Goal: Task Accomplishment & Management: Use online tool/utility

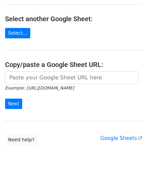
scroll to position [88, 0]
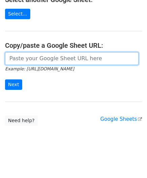
click at [33, 57] on input "url" at bounding box center [72, 58] width 134 height 13
paste input "[URL][DOMAIN_NAME]"
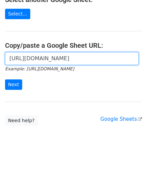
scroll to position [0, 150]
type input "[URL][DOMAIN_NAME]"
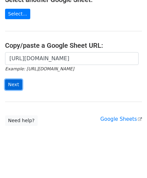
click at [12, 81] on input "Next" at bounding box center [13, 85] width 17 height 10
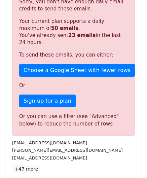
scroll to position [228, 0]
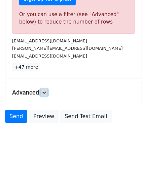
click at [46, 91] on icon at bounding box center [44, 93] width 4 height 4
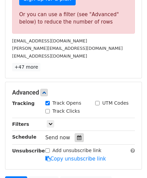
click at [77, 136] on icon at bounding box center [79, 138] width 4 height 5
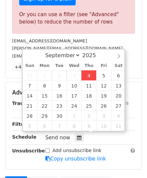
type input "[DATE] 12:00"
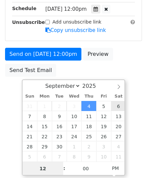
paste input "8"
type input "8"
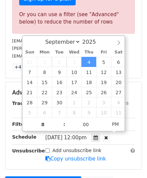
type input "2025-09-04 20:00"
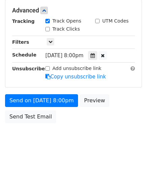
scroll to position [309, 0]
